Goal: Register for event/course

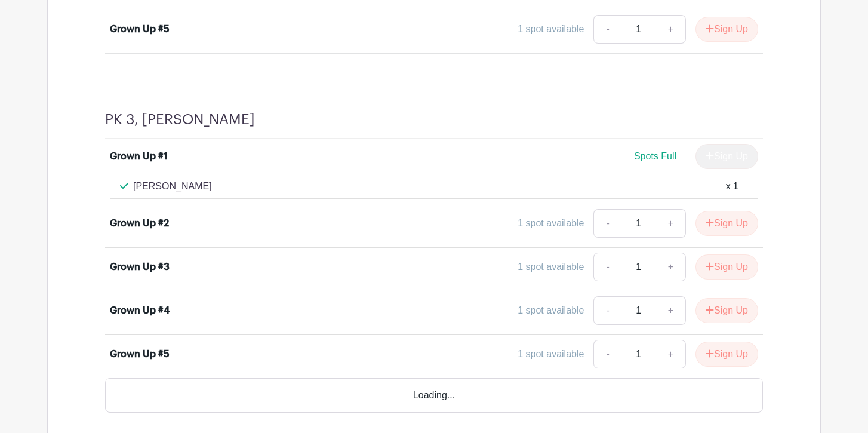
scroll to position [1480, 0]
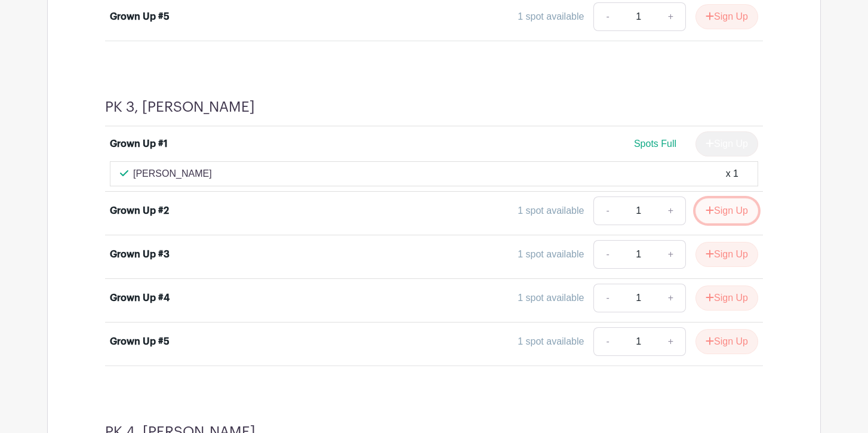
click at [714, 213] on button "Sign Up" at bounding box center [726, 210] width 63 height 25
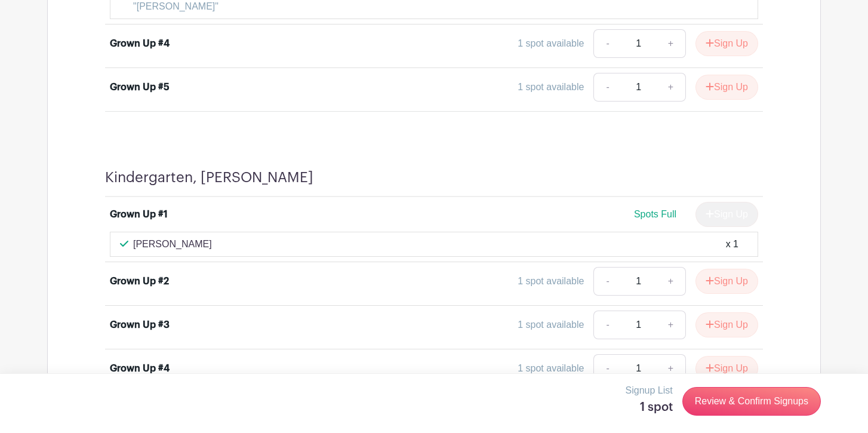
scroll to position [3692, 0]
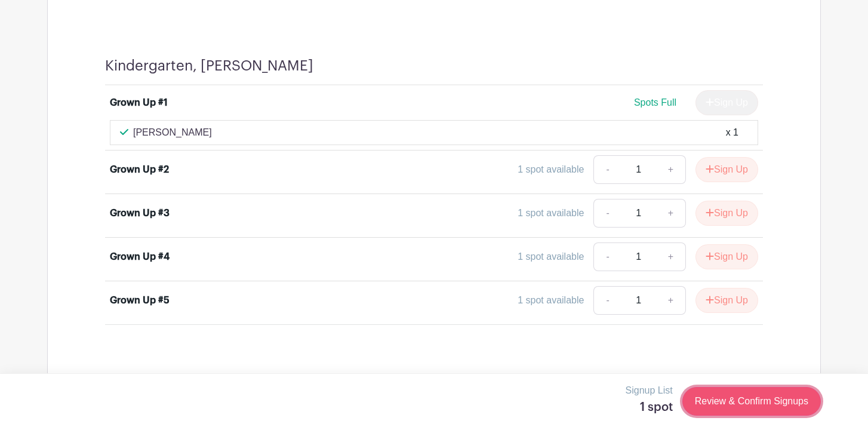
click at [717, 400] on link "Review & Confirm Signups" at bounding box center [751, 401] width 138 height 29
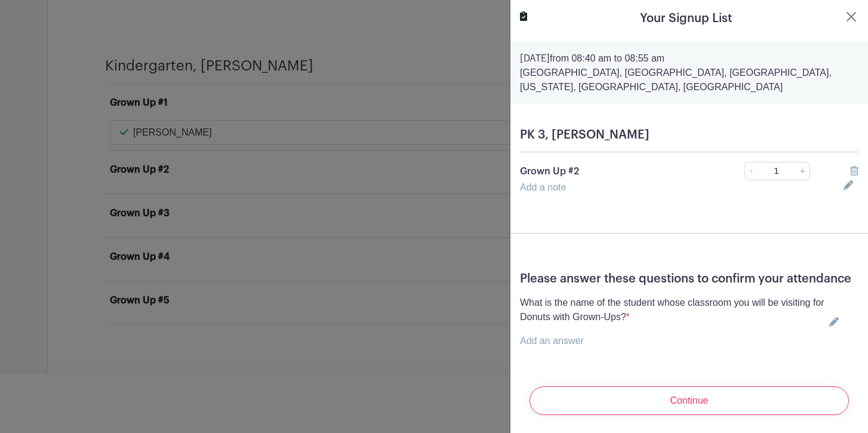
scroll to position [1, 0]
click at [571, 341] on link "Add an answer" at bounding box center [552, 339] width 64 height 10
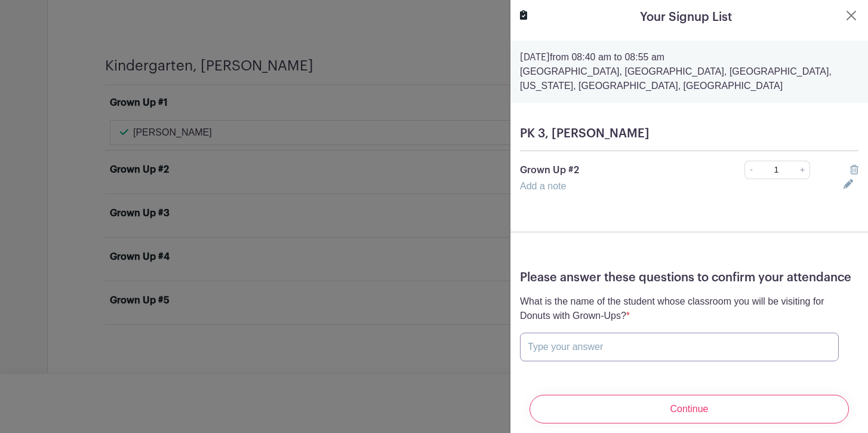
click at [567, 346] on input "text" at bounding box center [679, 346] width 319 height 29
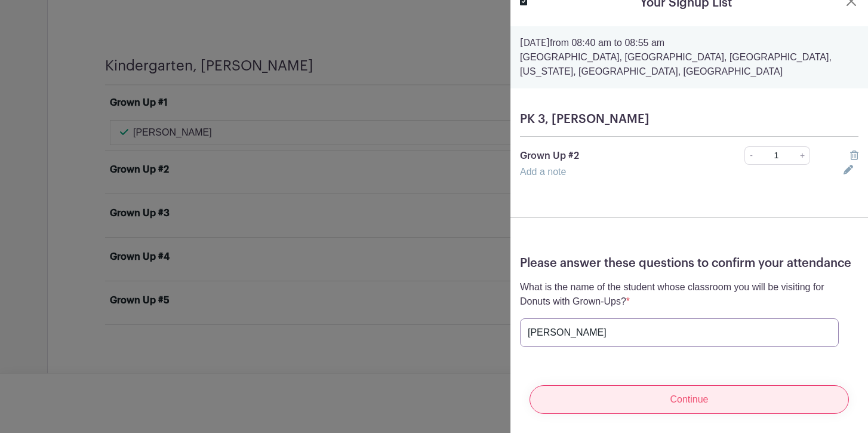
type input "Harrison Jackson Weaver"
click at [617, 398] on input "Continue" at bounding box center [688, 399] width 319 height 29
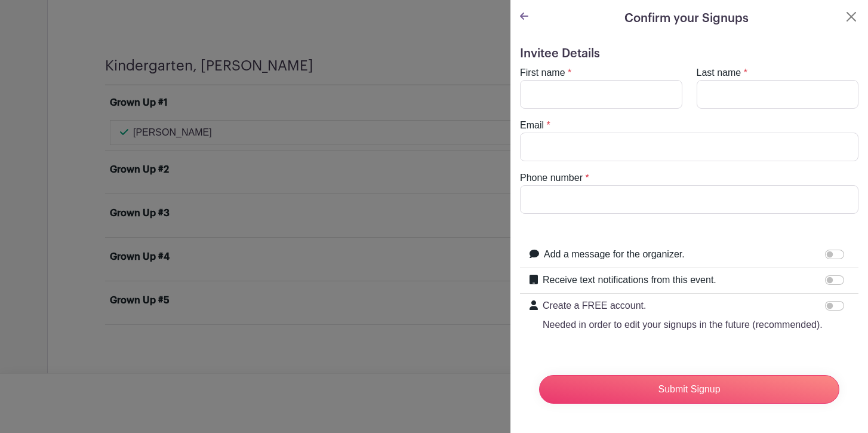
scroll to position [0, 0]
click at [581, 96] on input "First name" at bounding box center [601, 94] width 162 height 29
type input "Camille"
type input "Jackson"
click at [577, 147] on input "Email" at bounding box center [689, 147] width 338 height 29
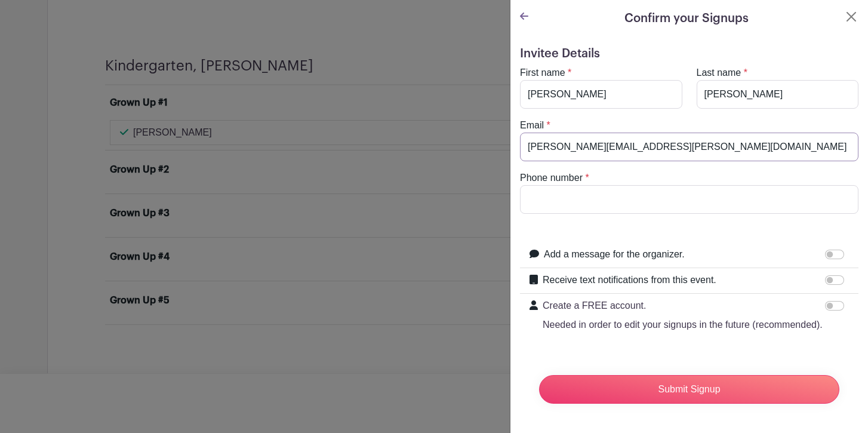
type input "camille.jackson@gmail.com"
click at [574, 209] on input "Phone number" at bounding box center [689, 199] width 338 height 29
type input "3233092712"
click at [827, 278] on input "Receive text notifications from this event." at bounding box center [834, 280] width 19 height 10
checkbox input "true"
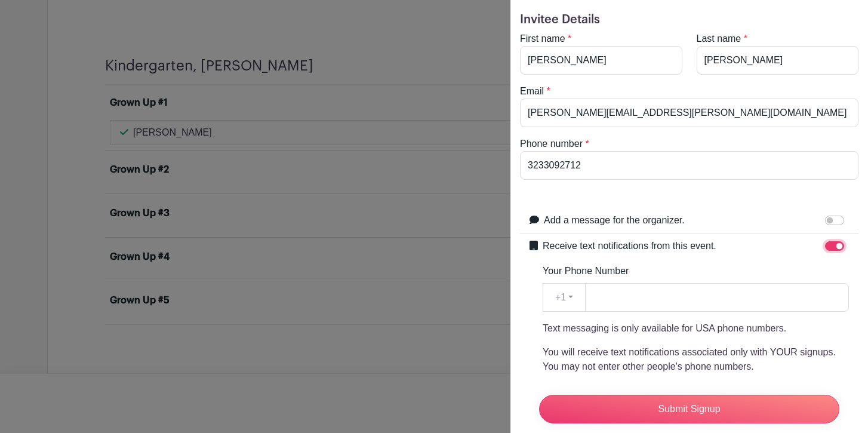
scroll to position [41, 0]
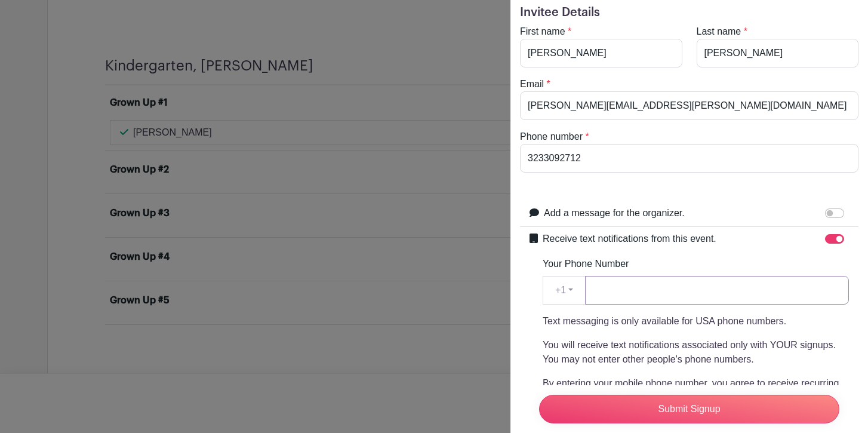
click at [678, 294] on input "Your Phone Number" at bounding box center [717, 290] width 264 height 29
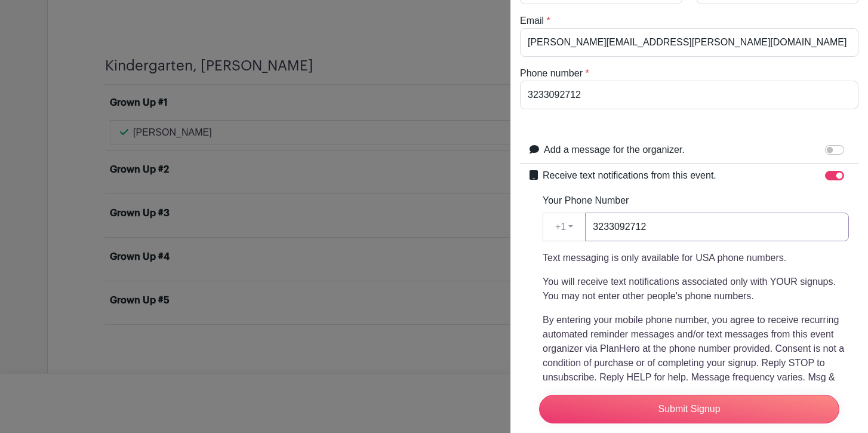
scroll to position [224, 0]
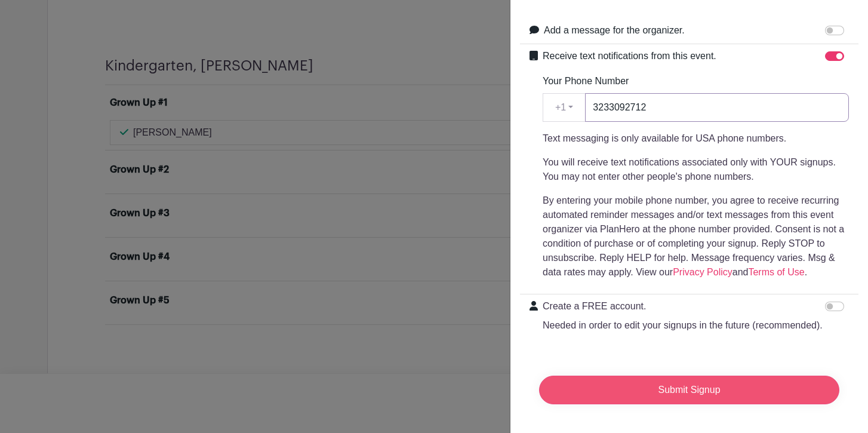
type input "3233092712"
click at [688, 395] on input "Submit Signup" at bounding box center [689, 389] width 300 height 29
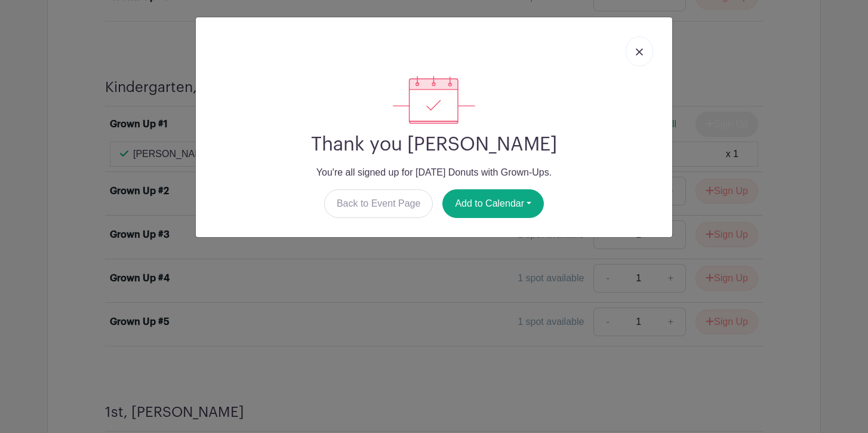
scroll to position [3713, 0]
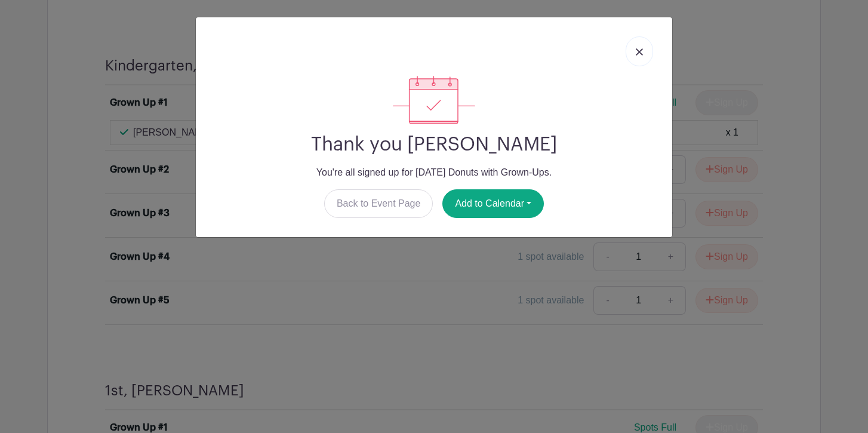
click at [639, 50] on img at bounding box center [639, 51] width 7 height 7
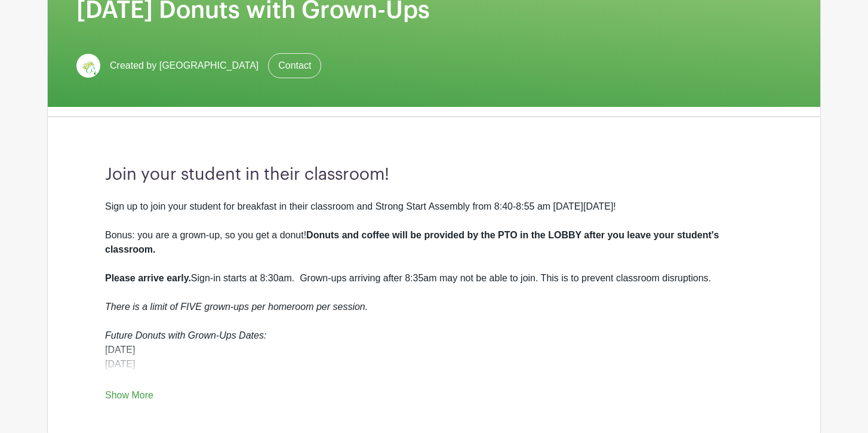
scroll to position [204, 0]
